Goal: Check status: Check status

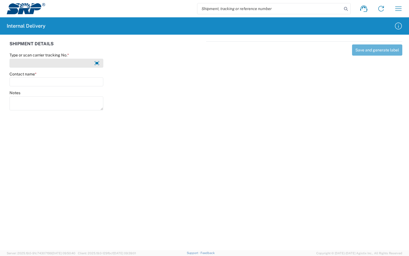
click at [61, 63] on input "Type or scan carrier tracking No. *" at bounding box center [57, 63] width 94 height 9
type input "0"
click at [303, 6] on input "search" at bounding box center [270, 8] width 145 height 11
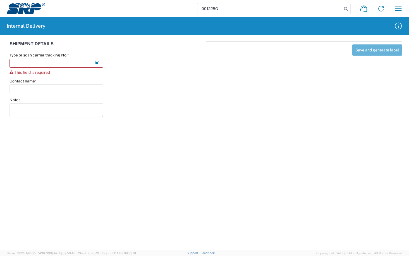
click at [266, 7] on input "091225G" at bounding box center [270, 8] width 145 height 11
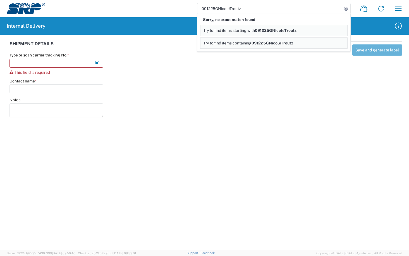
click at [229, 30] on span "Try to find items starting with" at bounding box center [229, 30] width 52 height 4
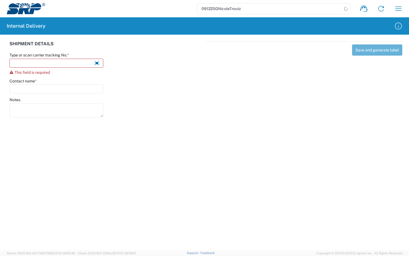
click at [261, 8] on input "091225GNicoleTroutz" at bounding box center [270, 8] width 145 height 11
type input "0"
type input "NicoleTroutz091225G"
click at [348, 11] on icon at bounding box center [346, 9] width 8 height 8
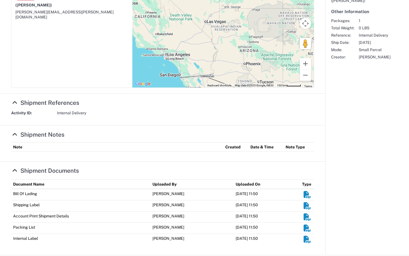
scroll to position [146, 0]
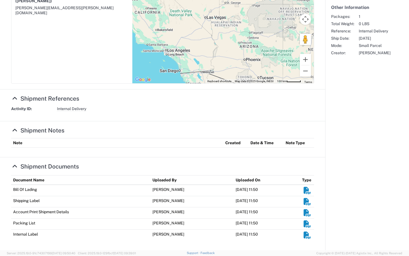
click at [15, 130] on icon at bounding box center [14, 130] width 7 height 6
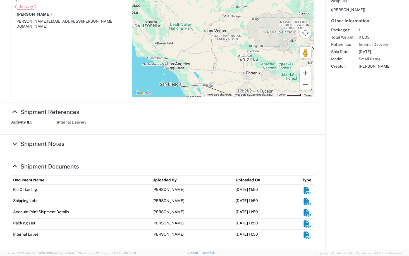
scroll to position [132, 0]
click at [15, 143] on icon at bounding box center [14, 144] width 7 height 6
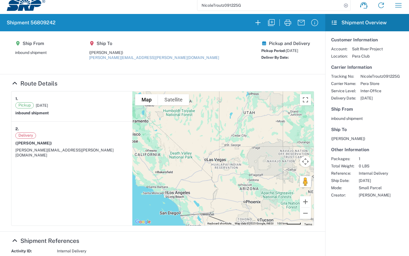
scroll to position [0, 0]
